Goal: Information Seeking & Learning: Learn about a topic

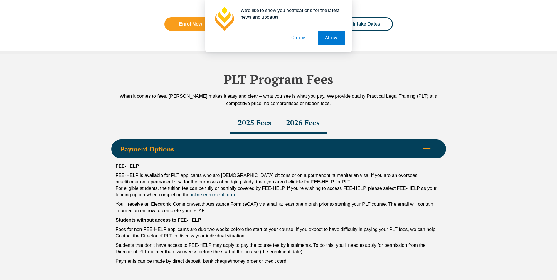
click at [292, 38] on button "Cancel" at bounding box center [299, 38] width 30 height 15
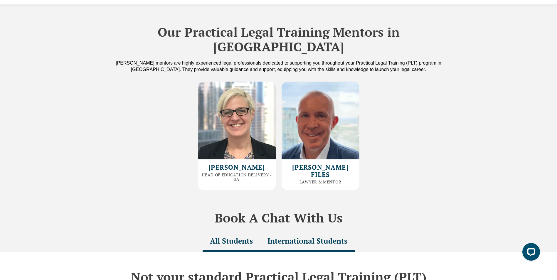
scroll to position [1386, 0]
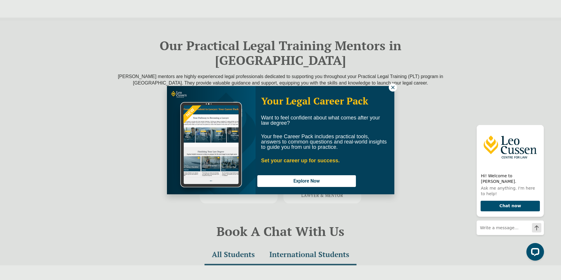
click at [396, 87] on button at bounding box center [393, 87] width 8 height 8
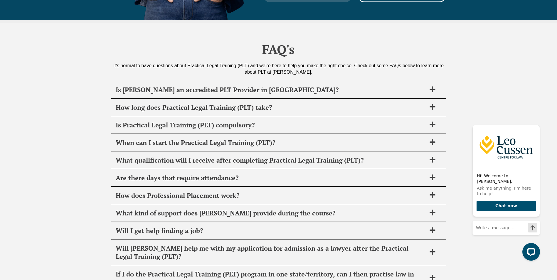
scroll to position [2892, 0]
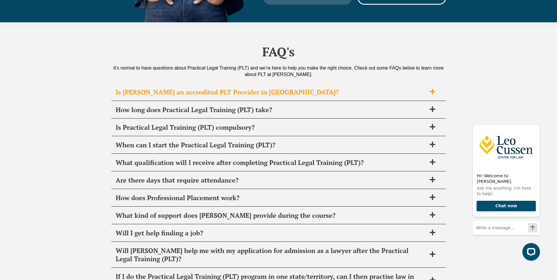
click at [179, 88] on h2 "Is [PERSON_NAME] an accredited PLT Provider in [GEOGRAPHIC_DATA]?" at bounding box center [271, 92] width 311 height 8
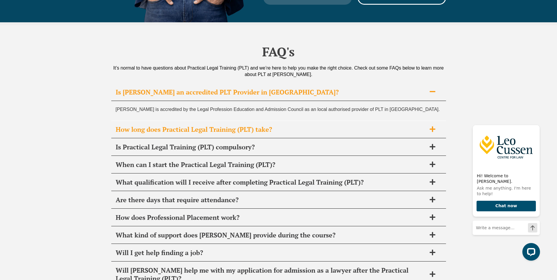
click at [147, 125] on h2 "How long does Practical Legal Training (PLT) take?" at bounding box center [271, 129] width 311 height 8
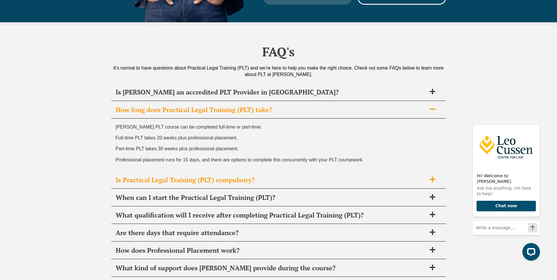
click at [137, 176] on h2 "Is Practical Legal Training (PLT) compulsory?" at bounding box center [271, 180] width 311 height 8
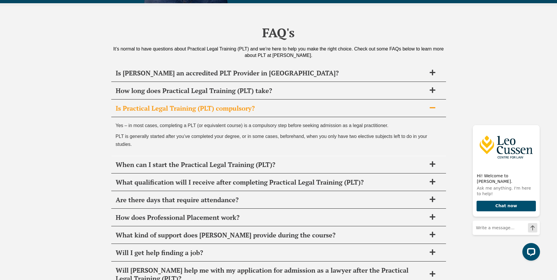
scroll to position [2922, 0]
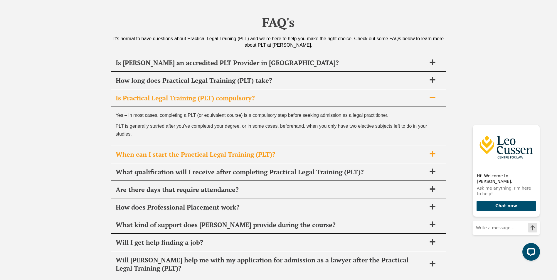
click at [152, 150] on h2 "When can I start the Practical Legal Training (PLT)?" at bounding box center [271, 154] width 311 height 8
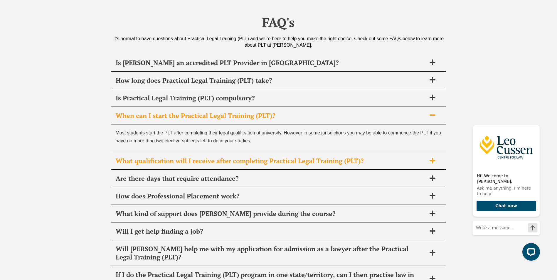
click at [137, 157] on h2 "What qualification will I receive after completing Practical Legal Training (PL…" at bounding box center [271, 161] width 311 height 8
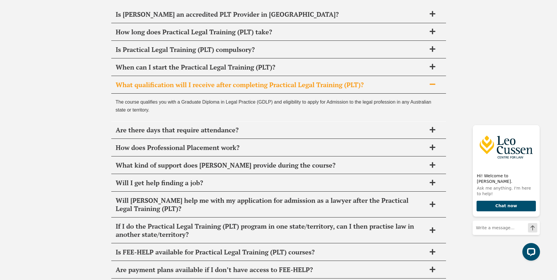
scroll to position [2980, 0]
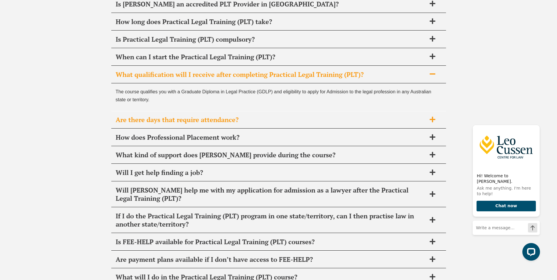
click at [151, 116] on h2 "Are there days that require attendance?" at bounding box center [271, 120] width 311 height 8
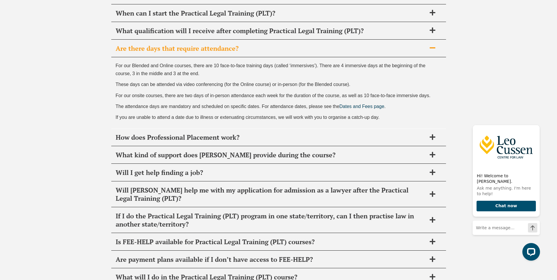
scroll to position [3039, 0]
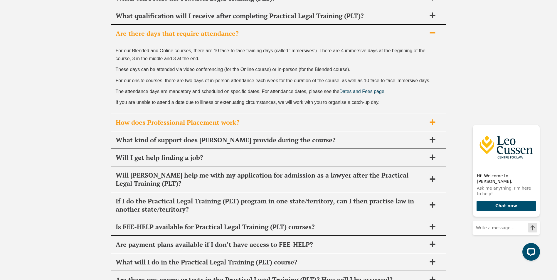
click at [143, 118] on h2 "How does Professional Placement work?" at bounding box center [271, 122] width 311 height 8
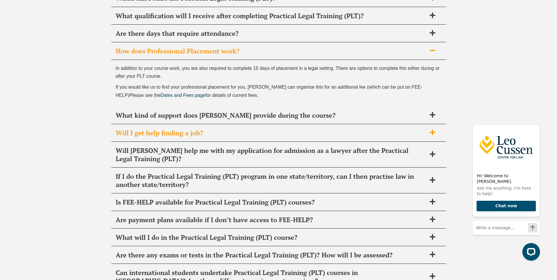
click at [133, 129] on h2 "Will I get help finding a job?" at bounding box center [271, 133] width 311 height 8
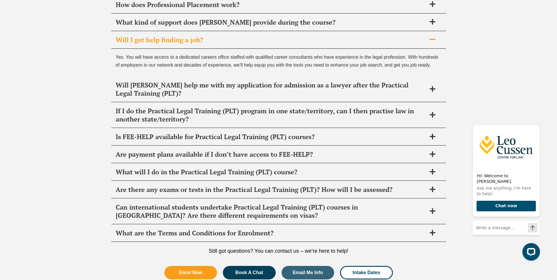
scroll to position [3098, 0]
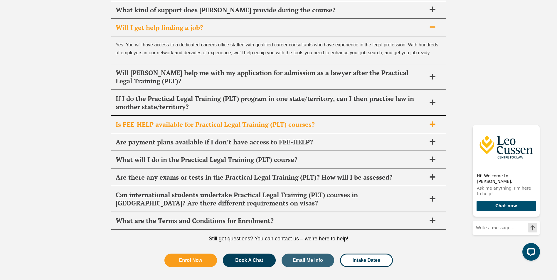
click at [131, 120] on h2 "Is FEE-HELP available for Practical Legal Training (PLT) courses?" at bounding box center [271, 124] width 311 height 8
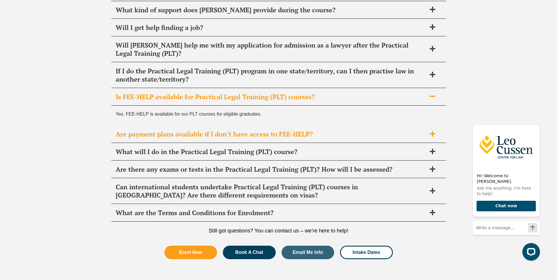
click at [177, 130] on h2 "Are payment plans available if I don’t have access to FEE-HELP?" at bounding box center [271, 134] width 311 height 8
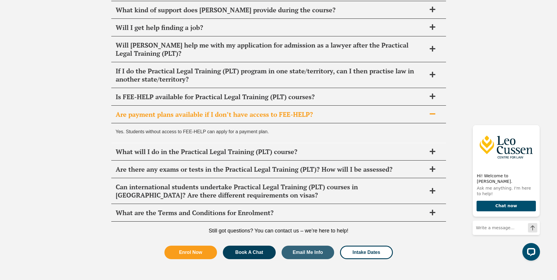
scroll to position [3127, 0]
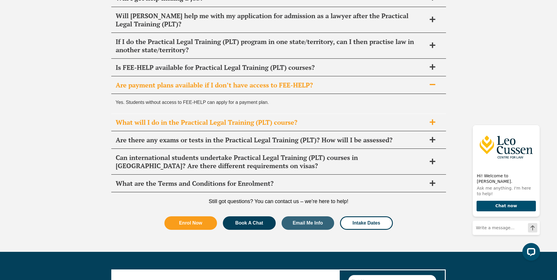
click at [163, 118] on h2 "What will I do in the Practical Legal Training (PLT) course?" at bounding box center [271, 122] width 311 height 8
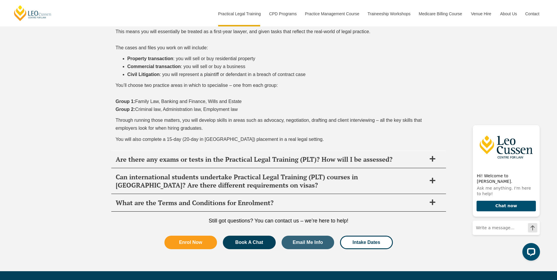
scroll to position [3245, 0]
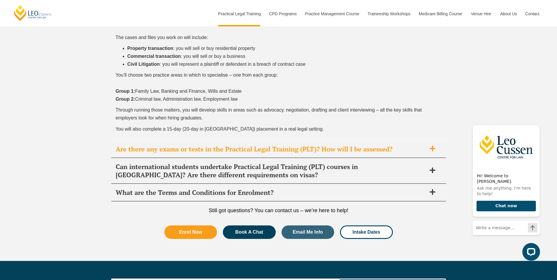
click at [133, 145] on h2 "Are there any exams or tests in the Practical Legal Training (PLT)? How will I …" at bounding box center [271, 149] width 311 height 8
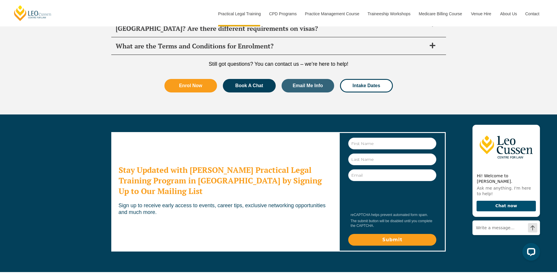
scroll to position [3301, 0]
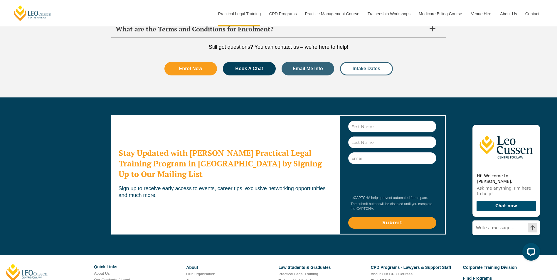
click at [362, 62] on link "Intake Dates" at bounding box center [366, 69] width 53 height 14
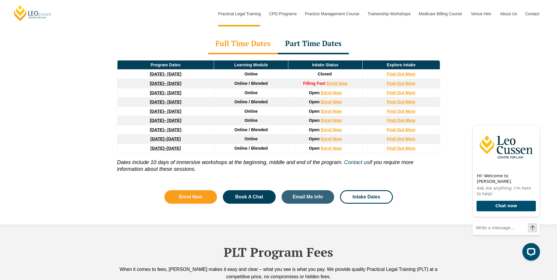
scroll to position [758, 0]
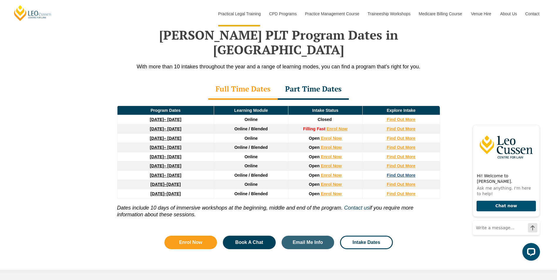
click at [399, 173] on strong "Find Out More" at bounding box center [401, 175] width 29 height 5
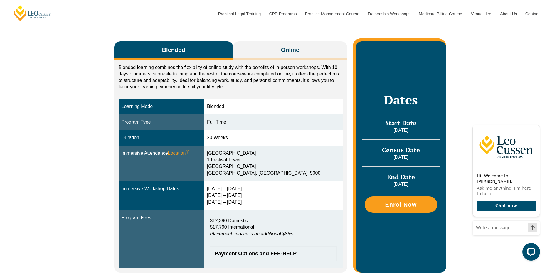
scroll to position [88, 0]
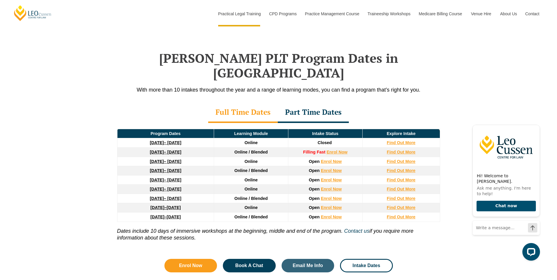
scroll to position [758, 0]
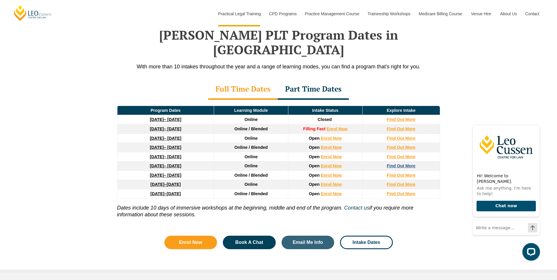
click at [405, 164] on strong "Find Out More" at bounding box center [401, 166] width 29 height 5
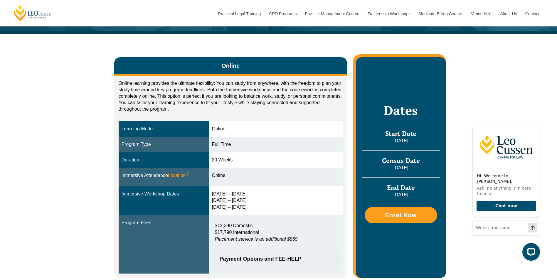
scroll to position [88, 0]
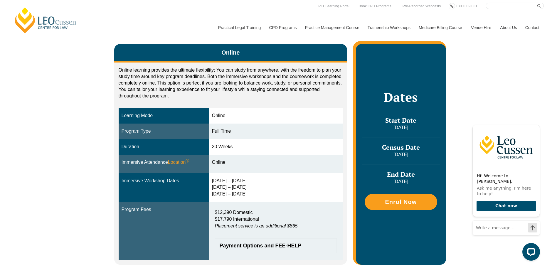
click at [180, 97] on p "Online learning provides the ultimate flexibility: You can study from anywhere,…" at bounding box center [231, 83] width 224 height 32
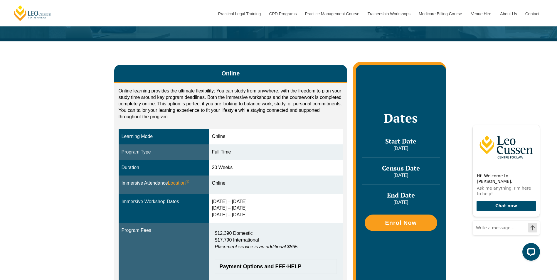
scroll to position [59, 0]
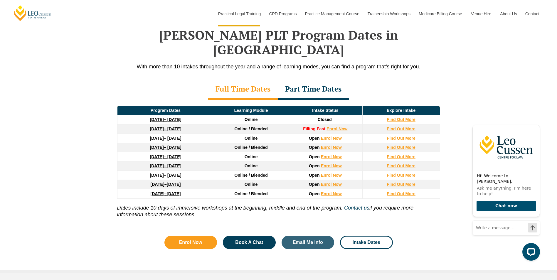
scroll to position [728, 0]
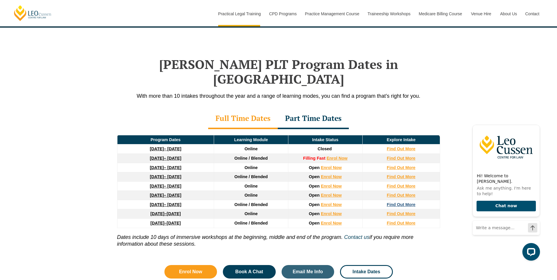
click at [393, 202] on strong "Find Out More" at bounding box center [401, 204] width 29 height 5
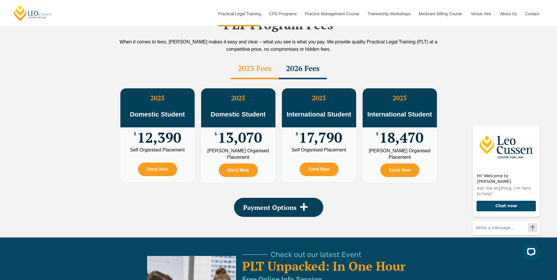
scroll to position [1022, 0]
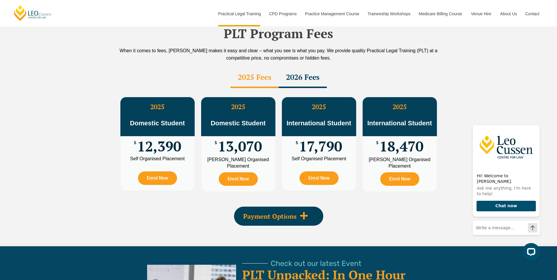
click at [308, 211] on span at bounding box center [304, 216] width 15 height 10
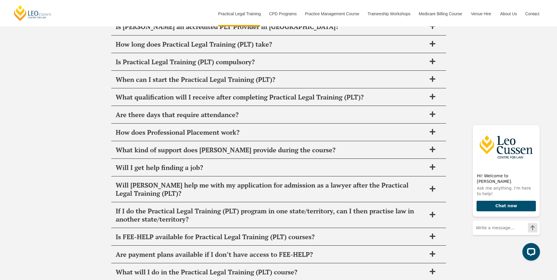
scroll to position [2960, 0]
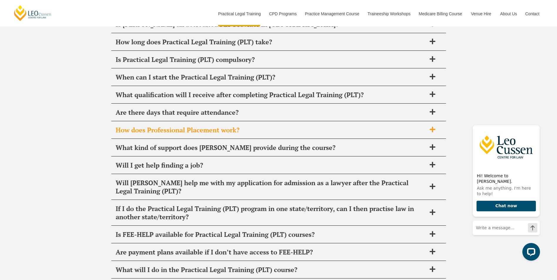
click at [173, 126] on h2 "How does Professional Placement work?" at bounding box center [271, 130] width 311 height 8
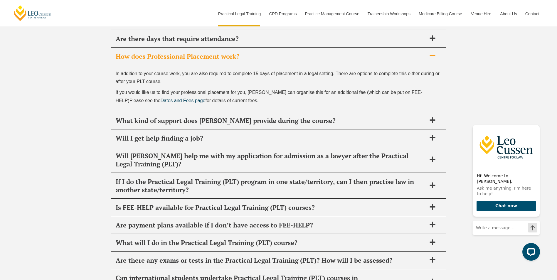
scroll to position [3048, 0]
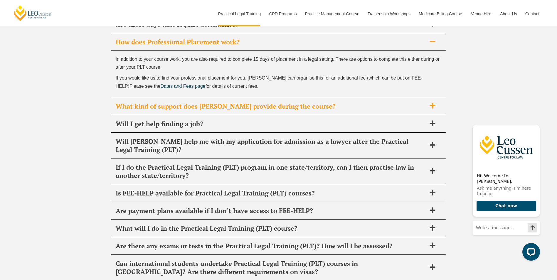
click at [214, 102] on h2 "What kind of support does Leo Cussen provide during the course?" at bounding box center [271, 106] width 311 height 8
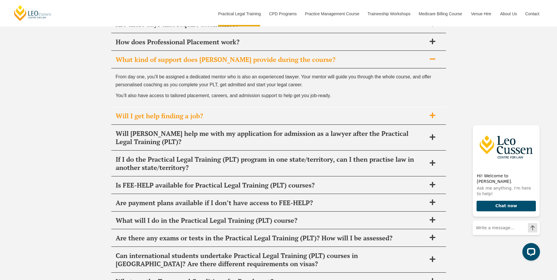
click at [171, 112] on h2 "Will I get help finding a job?" at bounding box center [271, 116] width 311 height 8
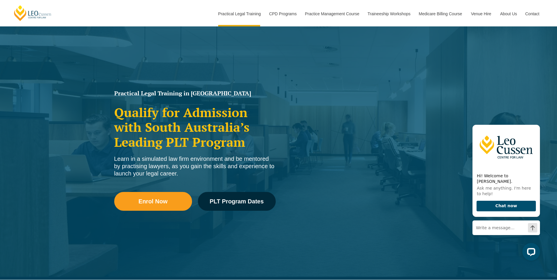
scroll to position [0, 0]
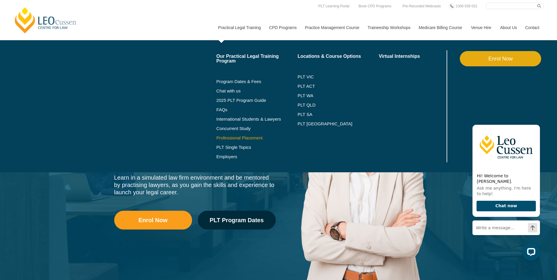
click at [240, 140] on link "Professional Placement" at bounding box center [256, 138] width 81 height 5
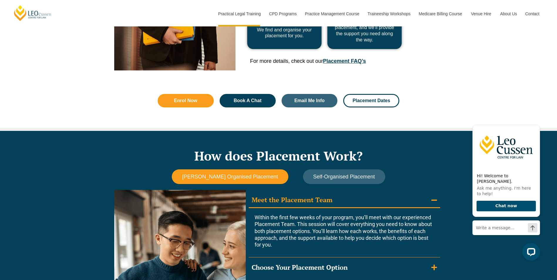
scroll to position [499, 0]
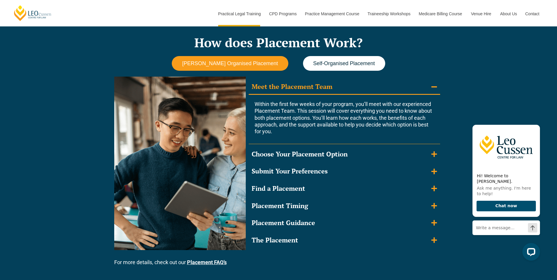
click at [331, 61] on span "Self-Organised Placement" at bounding box center [344, 63] width 62 height 6
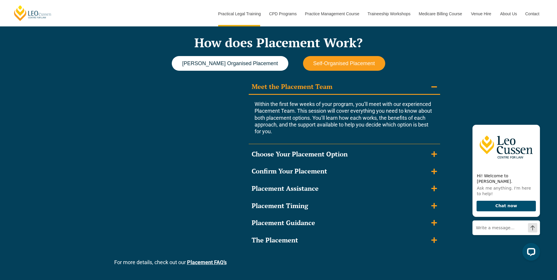
click at [231, 62] on span "[PERSON_NAME] Organised Placement" at bounding box center [230, 63] width 96 height 6
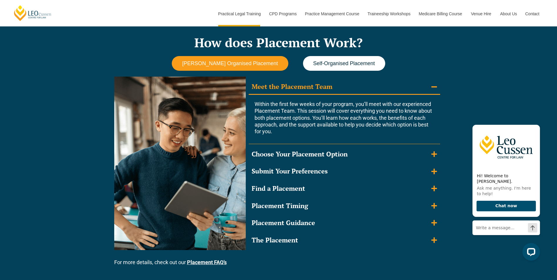
click at [334, 62] on span "Self-Organised Placement" at bounding box center [344, 63] width 62 height 6
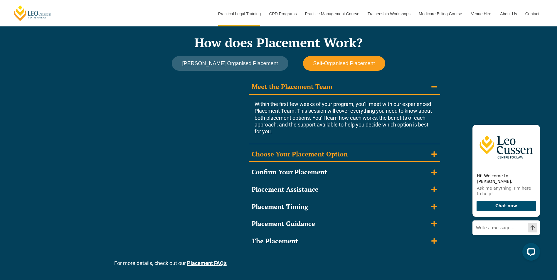
click at [342, 149] on summary "Choose Your Placement Option" at bounding box center [344, 154] width 191 height 15
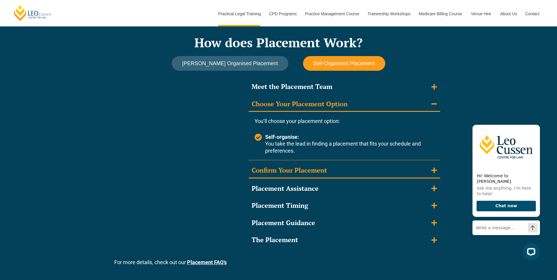
click at [339, 167] on summary "Confirm Your Placement" at bounding box center [344, 170] width 191 height 15
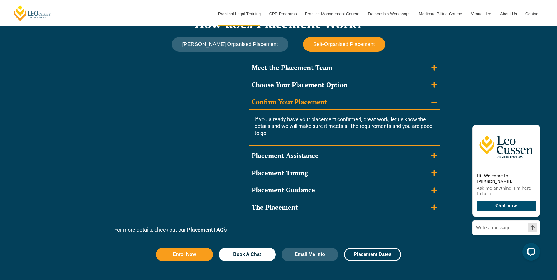
scroll to position [529, 0]
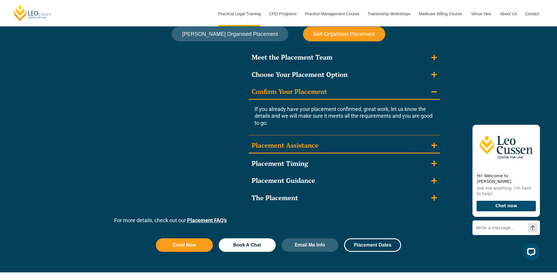
click at [335, 144] on summary "Placement Assistance" at bounding box center [344, 145] width 191 height 15
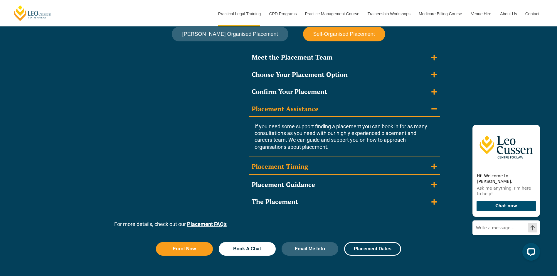
click at [326, 159] on summary "Placement Timing" at bounding box center [344, 166] width 191 height 15
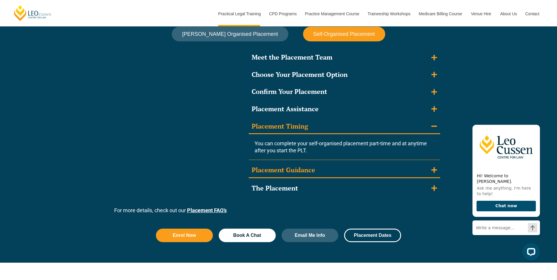
click at [334, 165] on summary "Placement Guidance" at bounding box center [344, 170] width 191 height 15
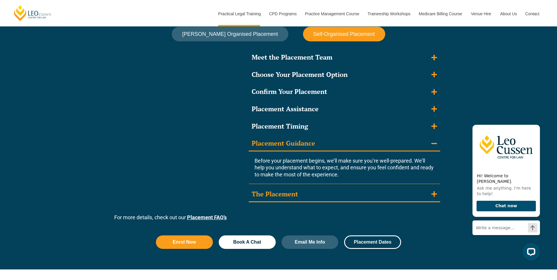
click at [343, 189] on summary "The Placement" at bounding box center [344, 194] width 191 height 15
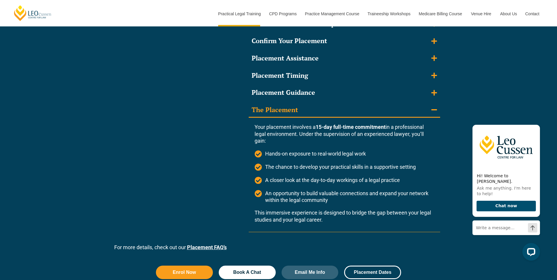
scroll to position [587, 0]
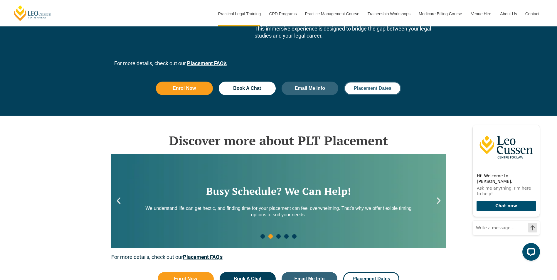
click at [379, 91] on link "Placement Dates" at bounding box center [372, 89] width 57 height 14
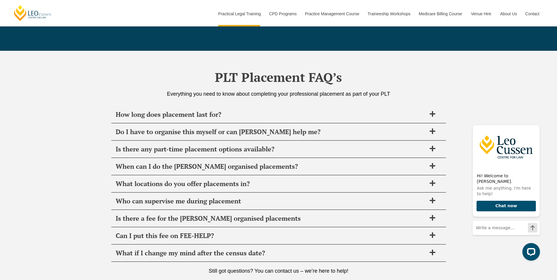
scroll to position [2036, 0]
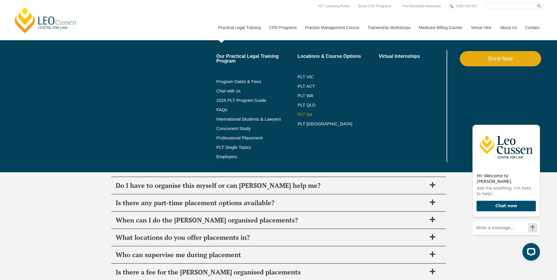
click at [307, 112] on link "PLT SA" at bounding box center [337, 114] width 81 height 5
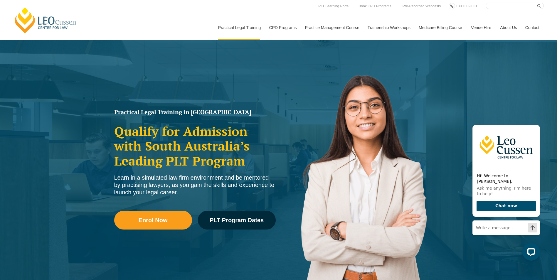
click at [256, 147] on h2 "Qualify for Admission with South Australia’s Leading PLT Program" at bounding box center [195, 146] width 162 height 44
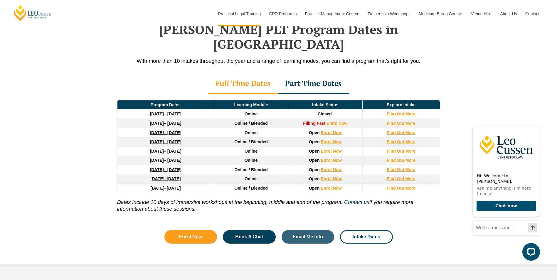
scroll to position [764, 0]
click at [406, 158] on strong "Find Out More" at bounding box center [401, 160] width 29 height 5
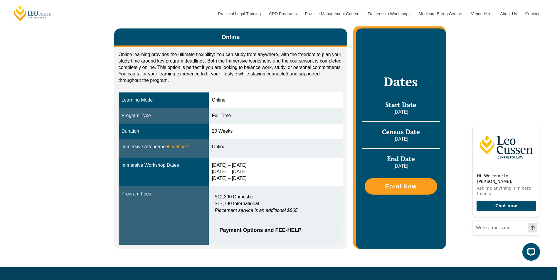
scroll to position [117, 0]
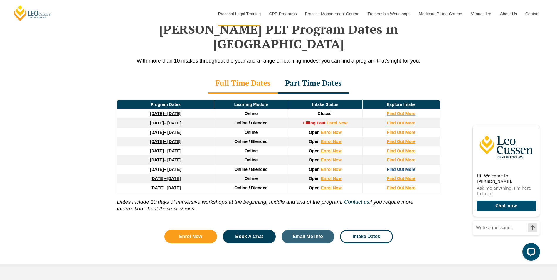
click at [401, 167] on strong "Find Out More" at bounding box center [401, 169] width 29 height 5
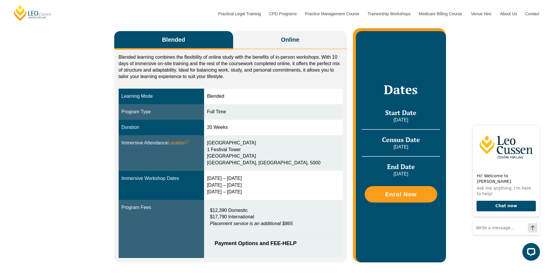
scroll to position [88, 0]
